Goal: Task Accomplishment & Management: Use online tool/utility

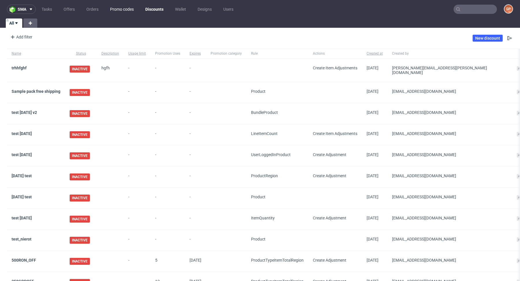
click at [125, 11] on link "Promo codes" at bounding box center [122, 9] width 31 height 9
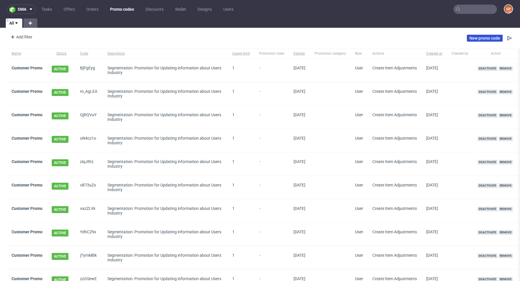
click at [480, 39] on link "New promo code" at bounding box center [485, 38] width 36 height 7
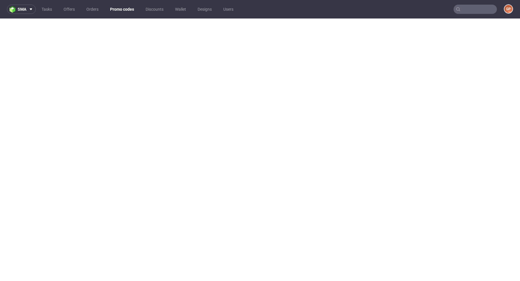
scroll to position [1, 0]
click at [127, 6] on link "Promo codes" at bounding box center [122, 9] width 31 height 9
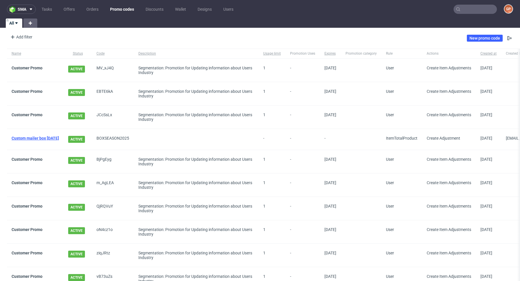
click at [45, 137] on link "Custom mailer box [DATE]" at bounding box center [35, 138] width 47 height 5
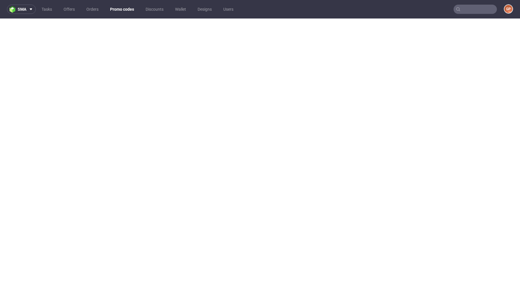
click at [130, 6] on link "Promo codes" at bounding box center [122, 9] width 31 height 9
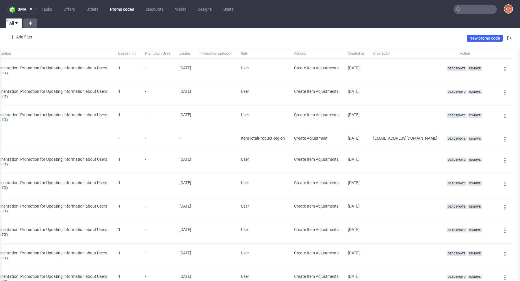
scroll to position [0, 178]
click at [503, 138] on icon at bounding box center [505, 139] width 5 height 5
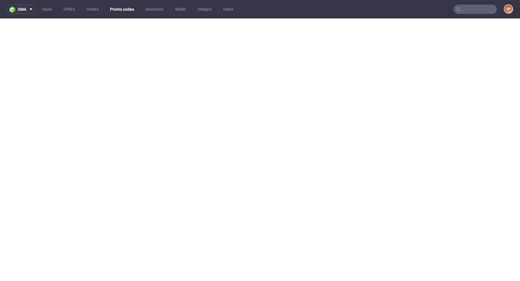
click at [118, 10] on link "Promo codes" at bounding box center [122, 9] width 31 height 9
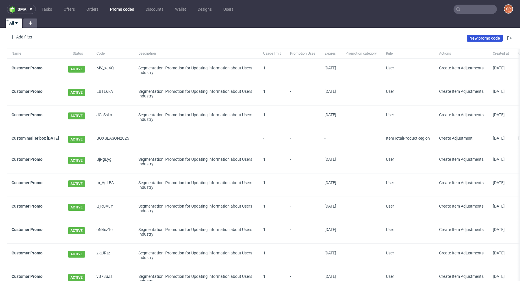
click at [470, 37] on link "New promo code" at bounding box center [485, 38] width 36 height 7
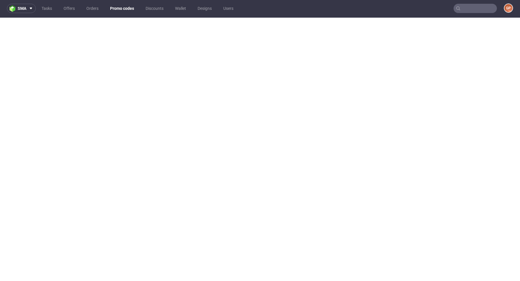
scroll to position [1, 0]
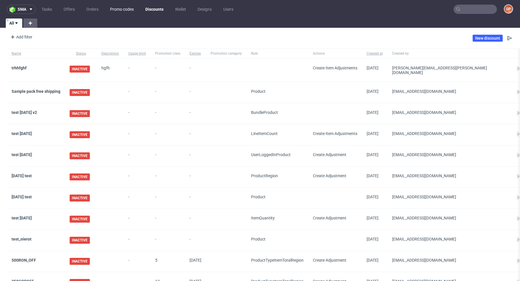
drag, startPoint x: 117, startPoint y: 15, endPoint x: 118, endPoint y: 12, distance: 3.0
click at [117, 14] on nav "sma Tasks Offers Orders Promo codes Discounts Wallet Designs Users GP" at bounding box center [260, 9] width 520 height 18
click at [118, 12] on link "Promo codes" at bounding box center [122, 9] width 31 height 9
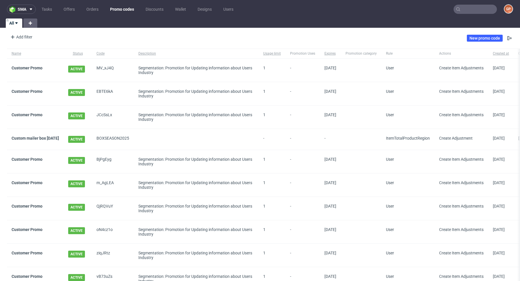
drag, startPoint x: 8, startPoint y: 137, endPoint x: 89, endPoint y: 137, distance: 81.2
click at [64, 137] on div "Custom mailer box [DATE]" at bounding box center [35, 139] width 57 height 21
copy link "Custom mailer box [DATE]"
click at [43, 137] on link "Custom mailer box [DATE]" at bounding box center [35, 138] width 47 height 5
